Goal: Answer question/provide support

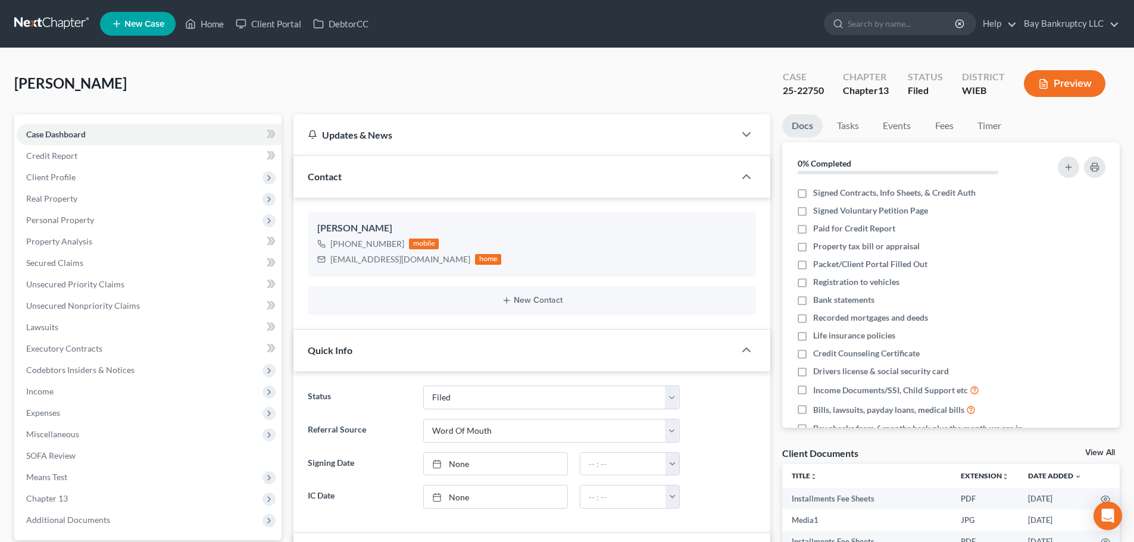
select select "2"
select select "0"
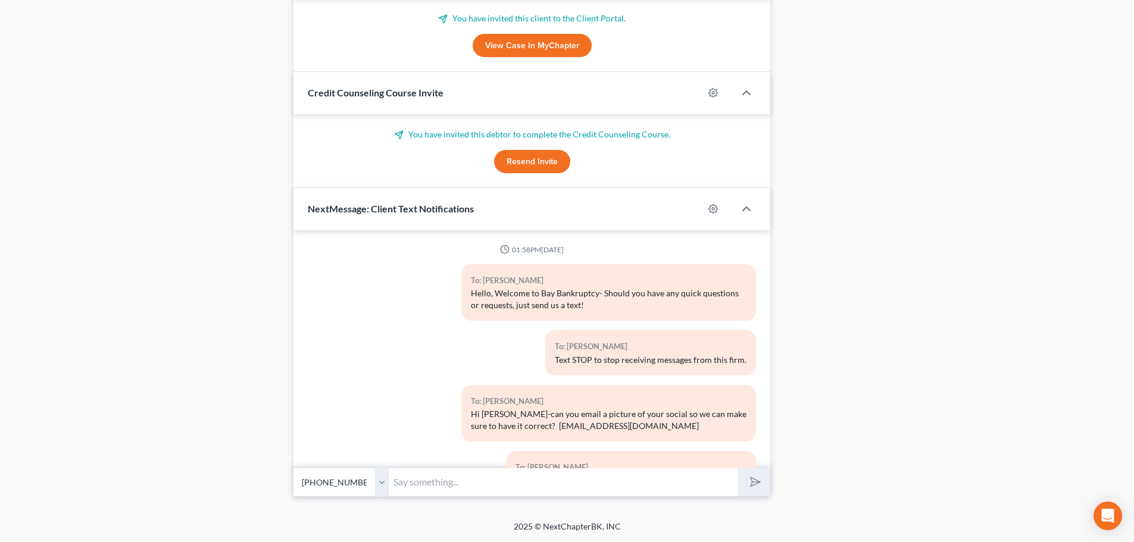
scroll to position [10671, 0]
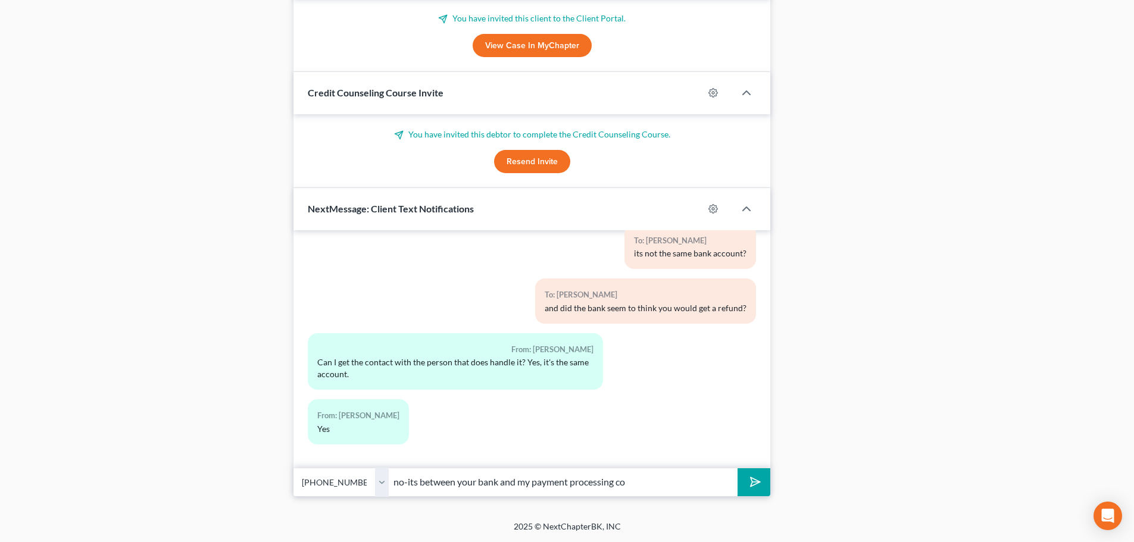
type input "no-its between your bank and my payment processing co"
click at [749, 476] on icon "submit" at bounding box center [753, 482] width 12 height 12
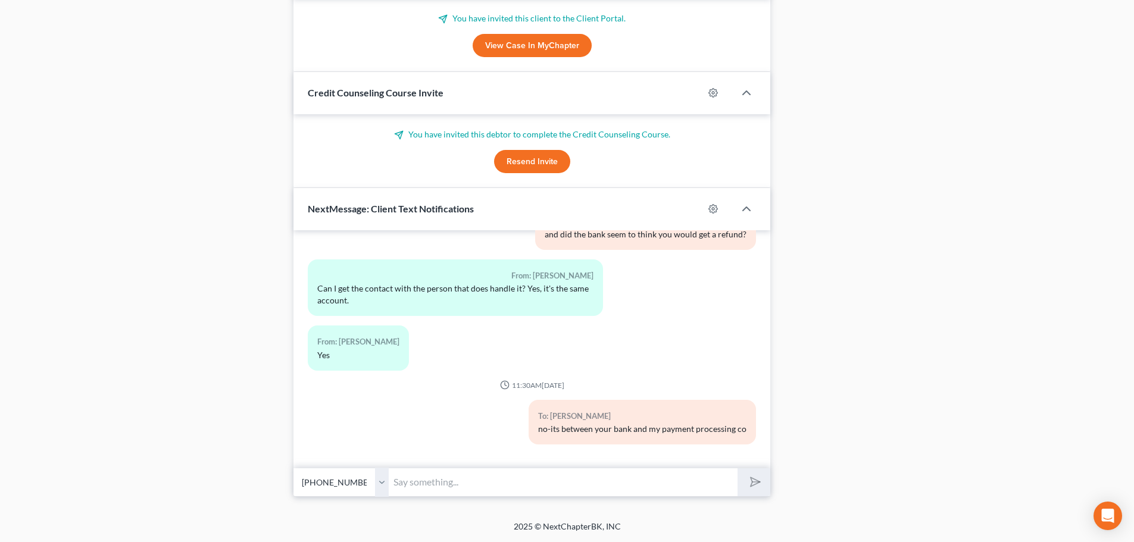
click at [435, 491] on input "text" at bounding box center [563, 482] width 349 height 29
type input "No one at my firm is involved"
click at [755, 485] on icon "submit" at bounding box center [753, 482] width 17 height 17
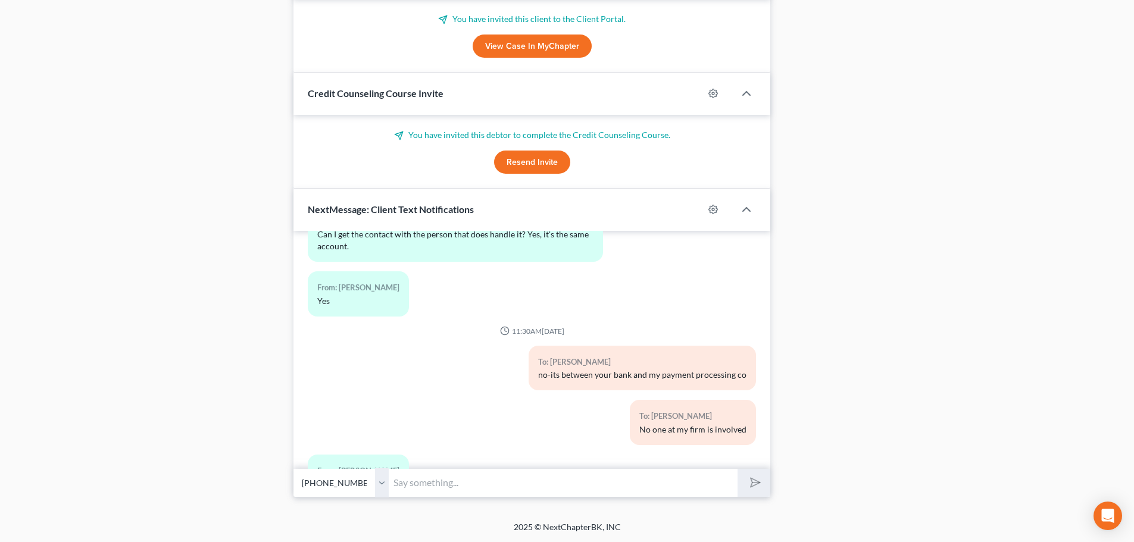
scroll to position [10909, 0]
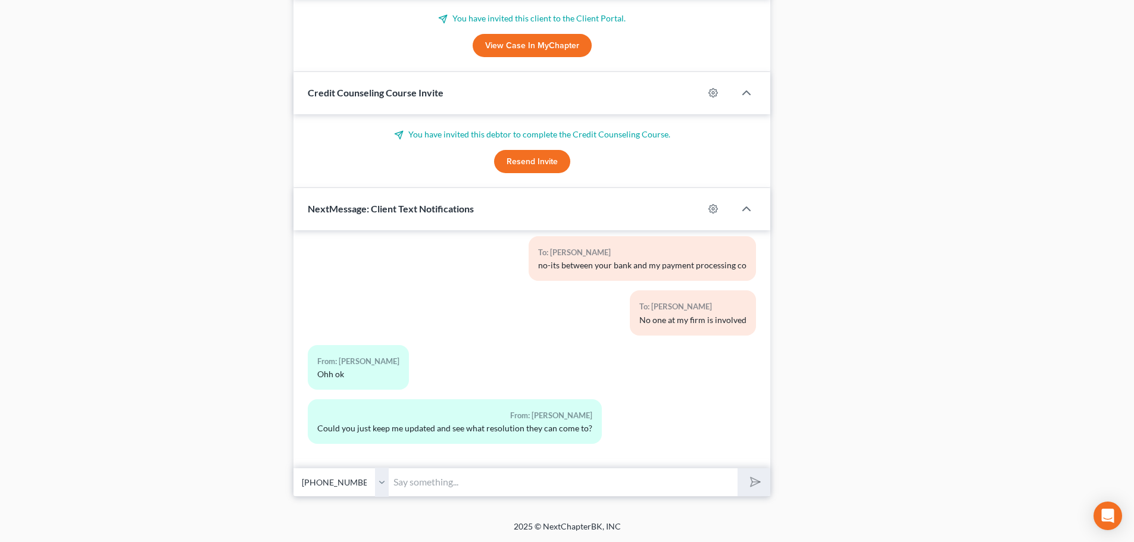
click at [451, 494] on input "text" at bounding box center [563, 482] width 349 height 29
type input "yes, I will let you know as soon as I hear anything"
click at [762, 476] on button "submit" at bounding box center [754, 482] width 33 height 28
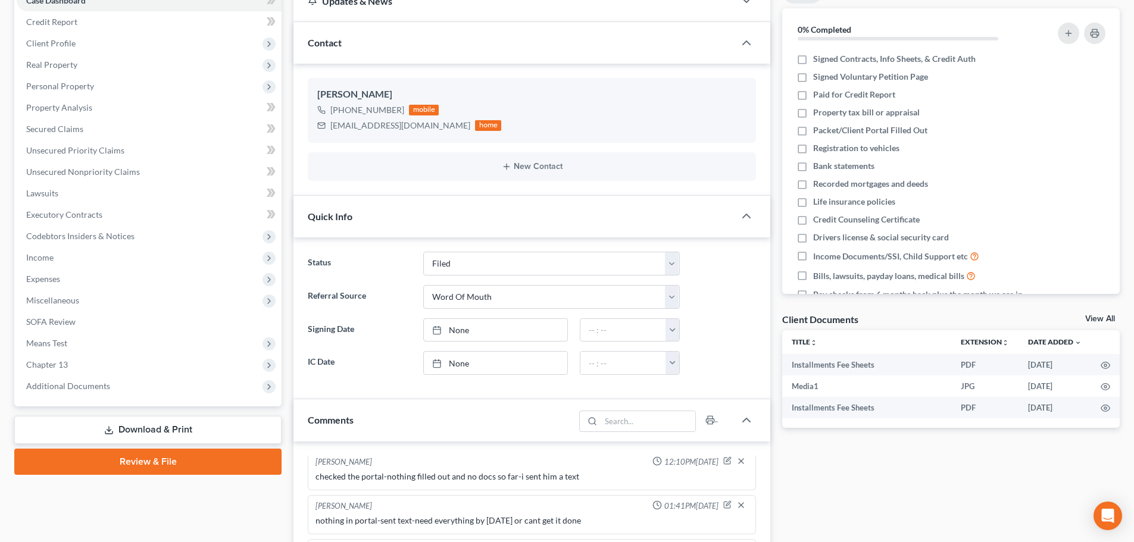
scroll to position [0, 0]
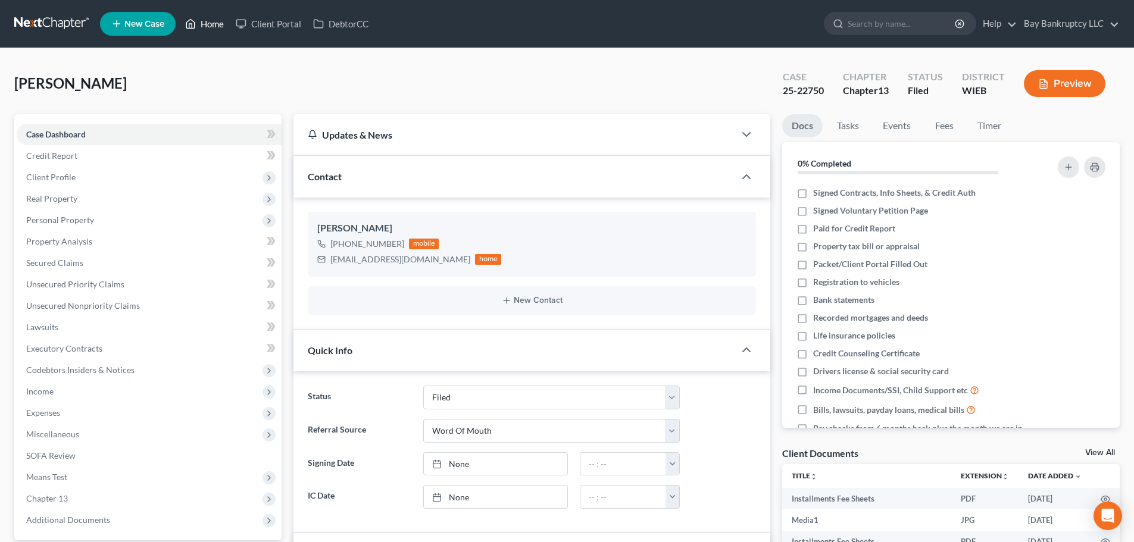
click at [209, 24] on link "Home" at bounding box center [204, 23] width 51 height 21
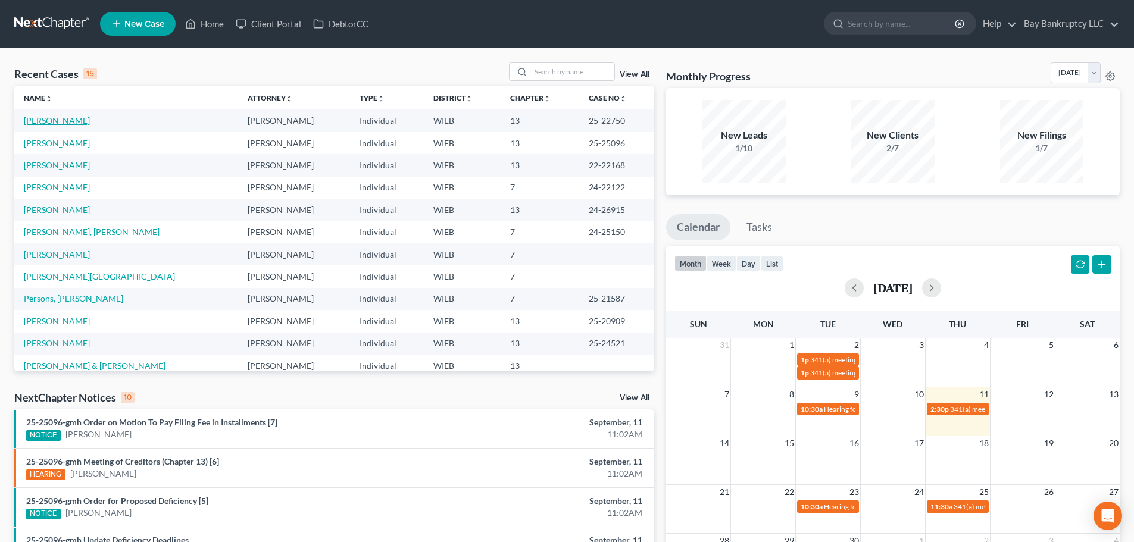
click at [48, 123] on link "[PERSON_NAME]" at bounding box center [57, 120] width 66 height 10
select select "0"
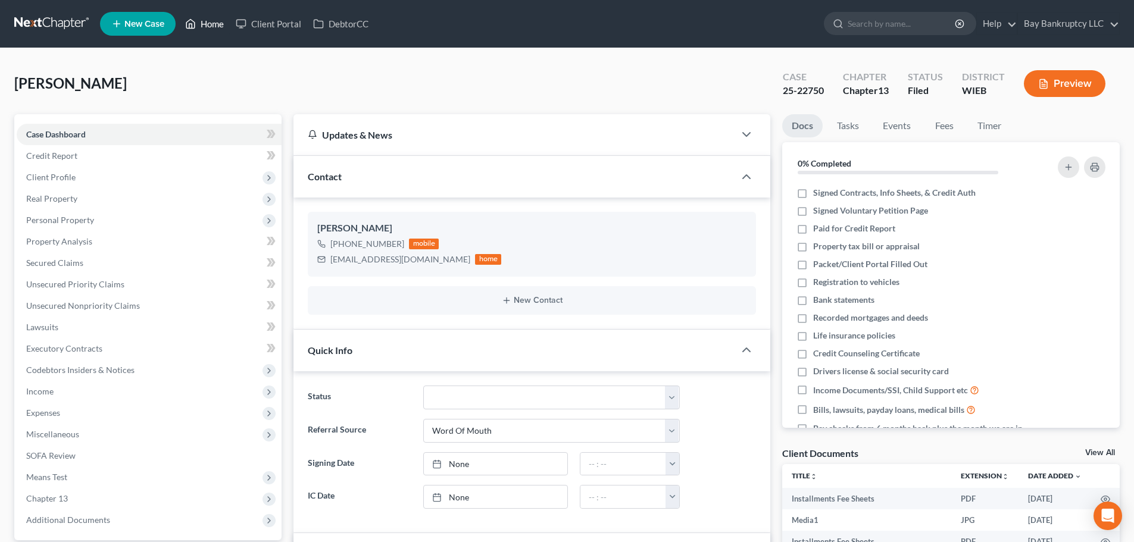
drag, startPoint x: 204, startPoint y: 27, endPoint x: 318, endPoint y: 123, distance: 149.1
click at [204, 27] on link "Home" at bounding box center [204, 23] width 51 height 21
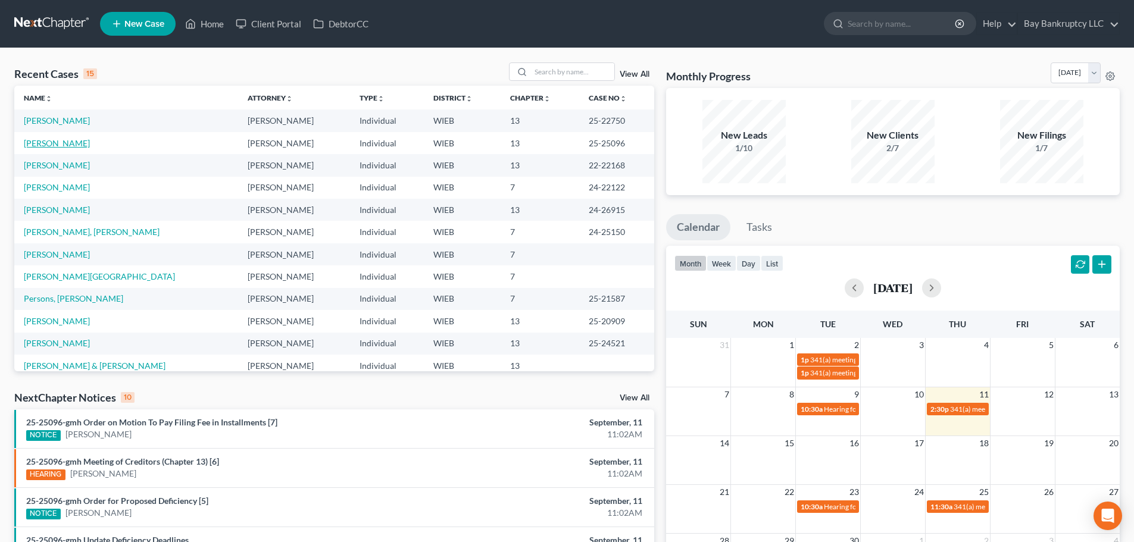
click at [54, 146] on link "[PERSON_NAME]" at bounding box center [57, 143] width 66 height 10
select select "2"
select select "0"
